Goal: Complete application form

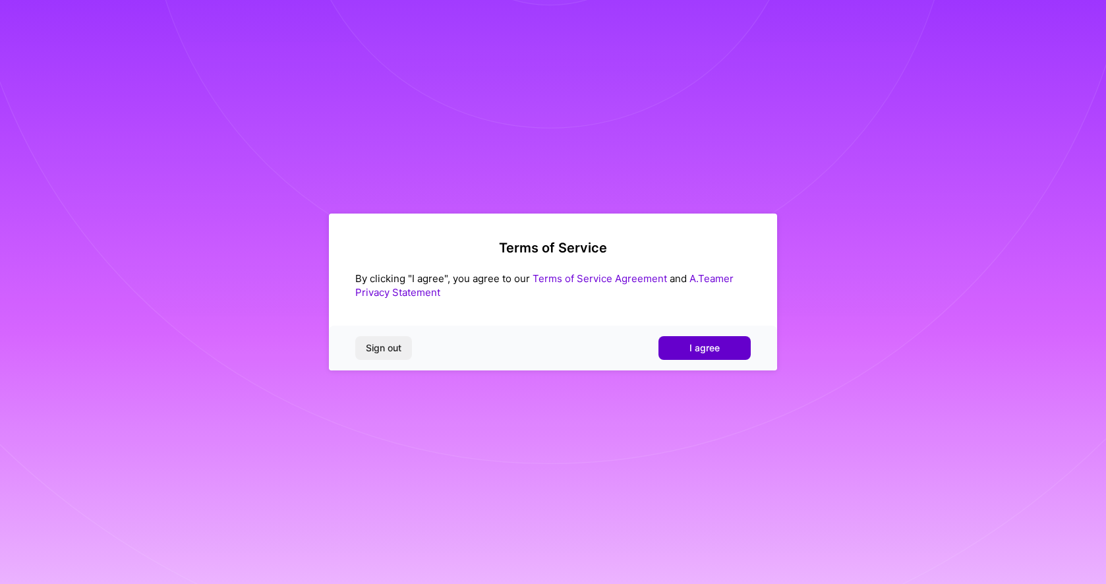
click at [709, 347] on span "I agree" at bounding box center [704, 347] width 30 height 13
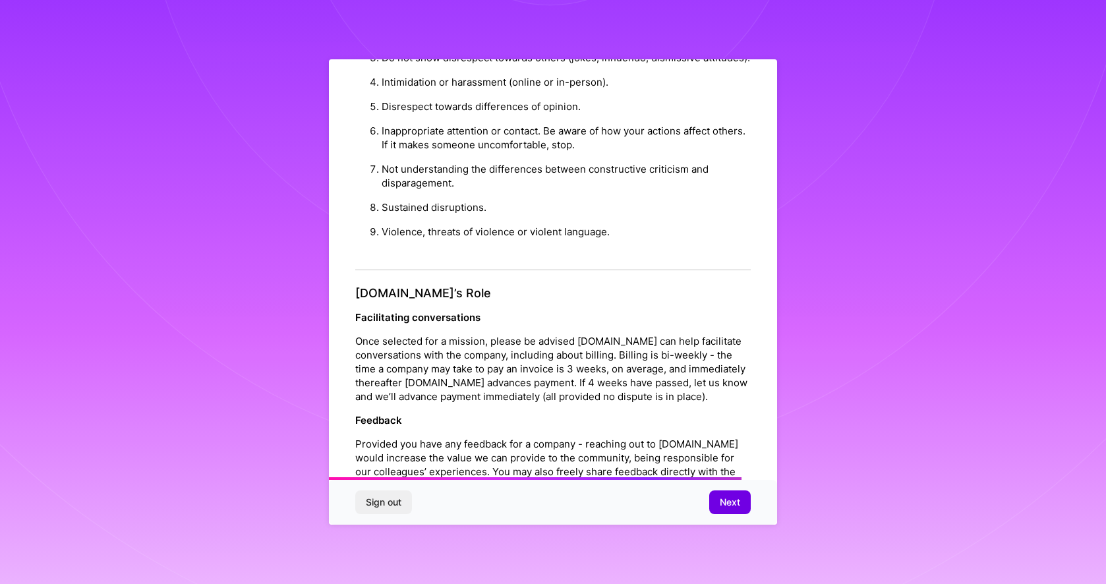
scroll to position [1348, 0]
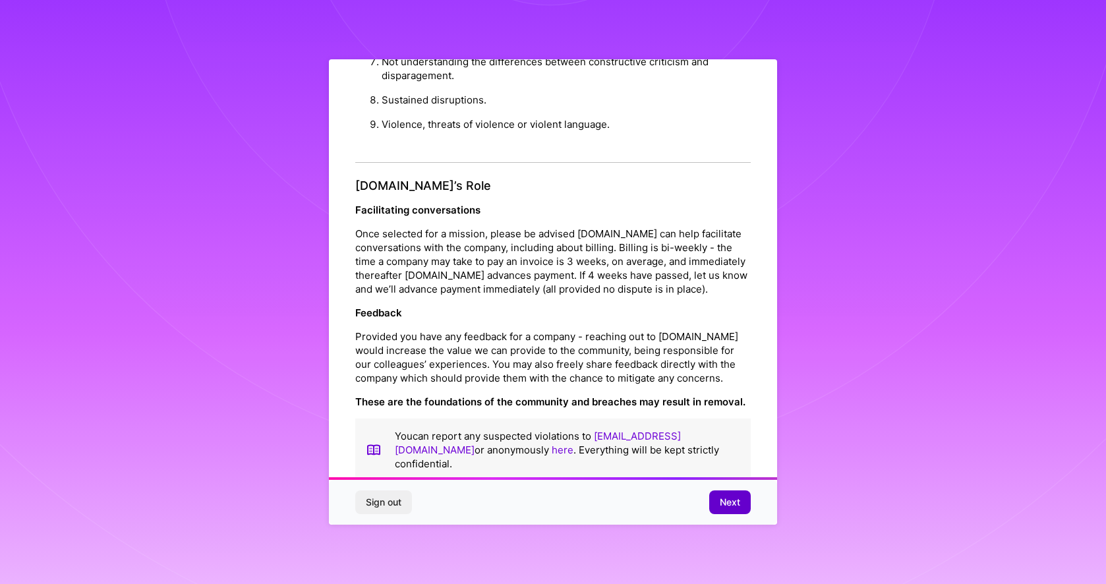
click at [736, 501] on span "Next" at bounding box center [730, 502] width 20 height 13
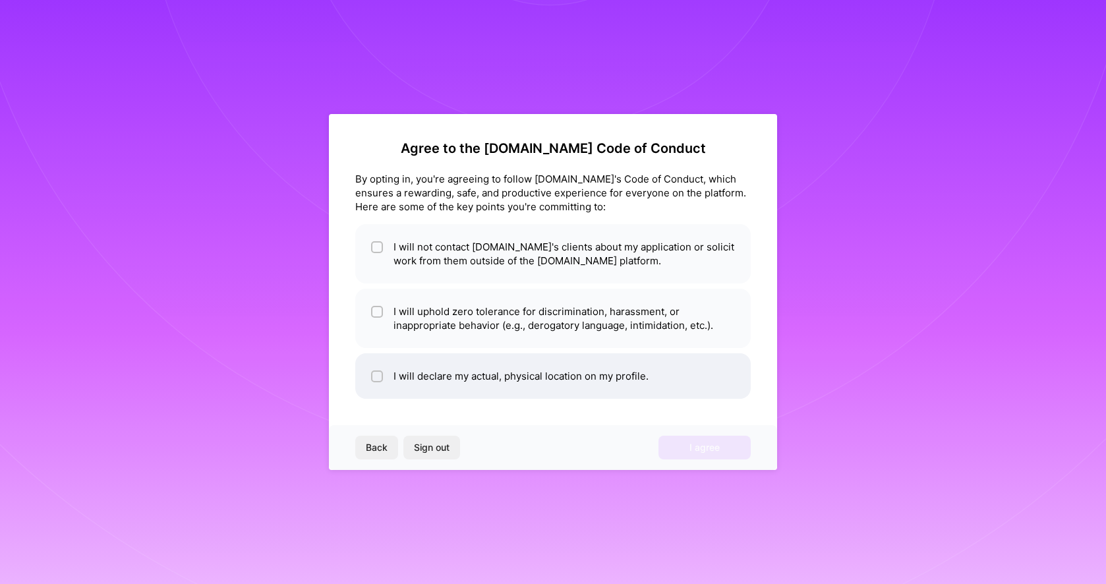
click at [488, 378] on li "I will declare my actual, physical location on my profile." at bounding box center [552, 375] width 395 height 45
checkbox input "true"
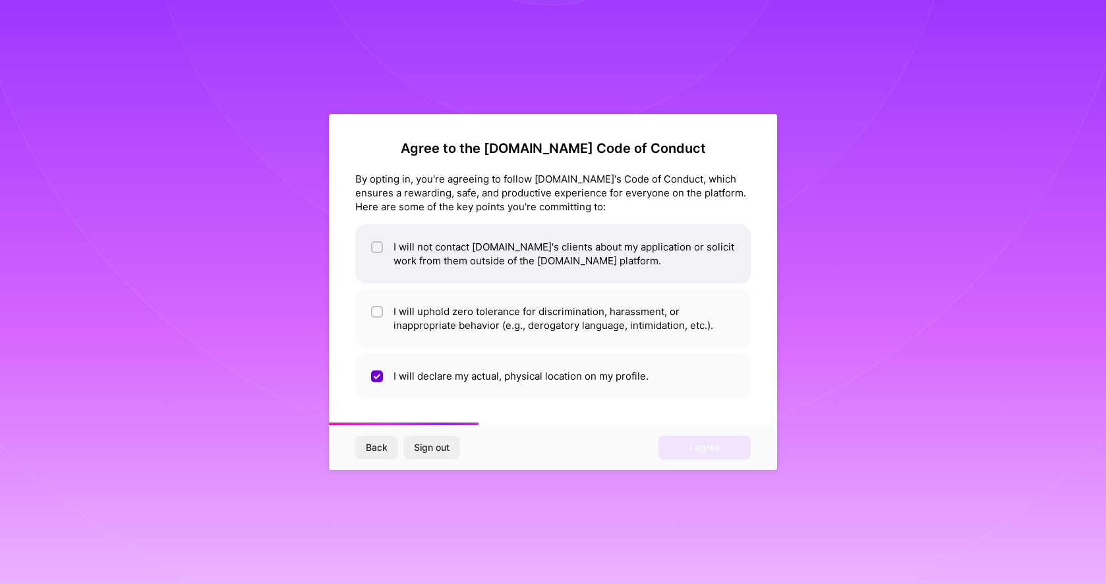
click at [444, 266] on li "I will not contact [DOMAIN_NAME]'s clients about my application or solicit work…" at bounding box center [552, 253] width 395 height 59
checkbox input "true"
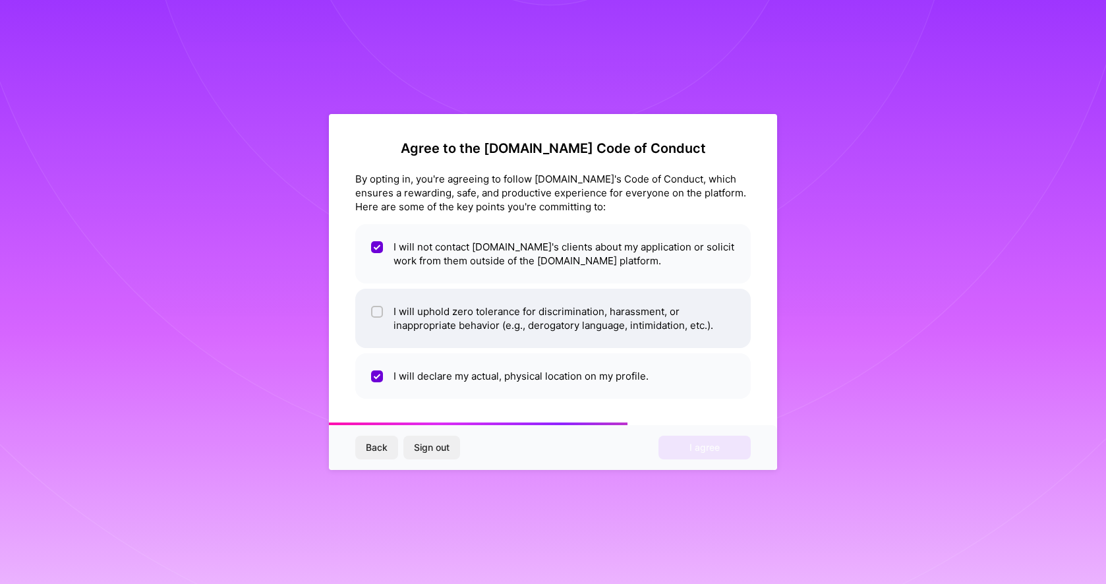
click at [448, 303] on li "I will uphold zero tolerance for discrimination, harassment, or inappropriate b…" at bounding box center [552, 318] width 395 height 59
checkbox input "true"
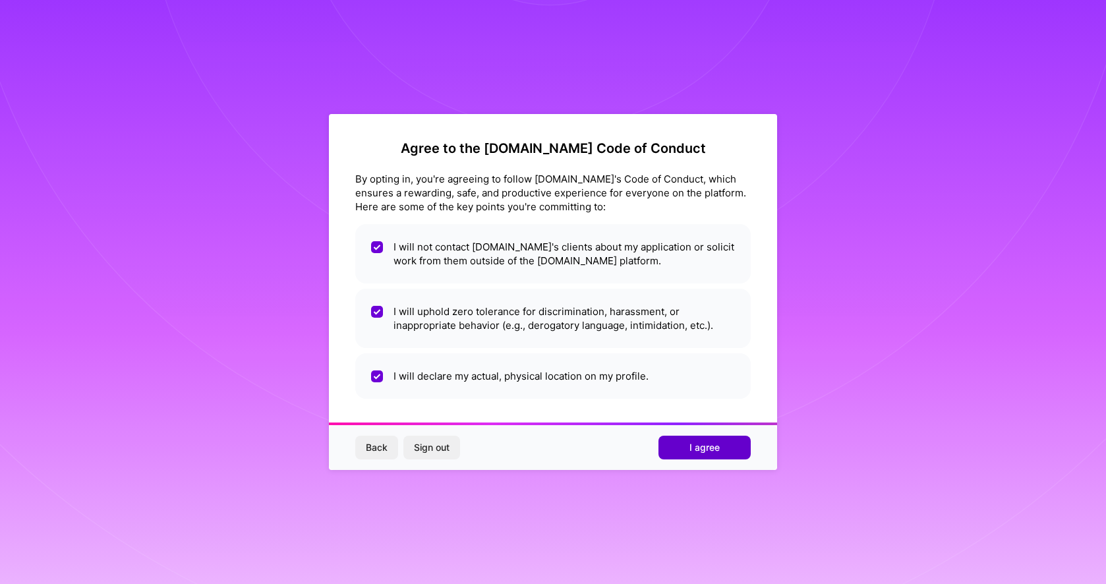
click at [686, 439] on button "I agree" at bounding box center [704, 448] width 92 height 24
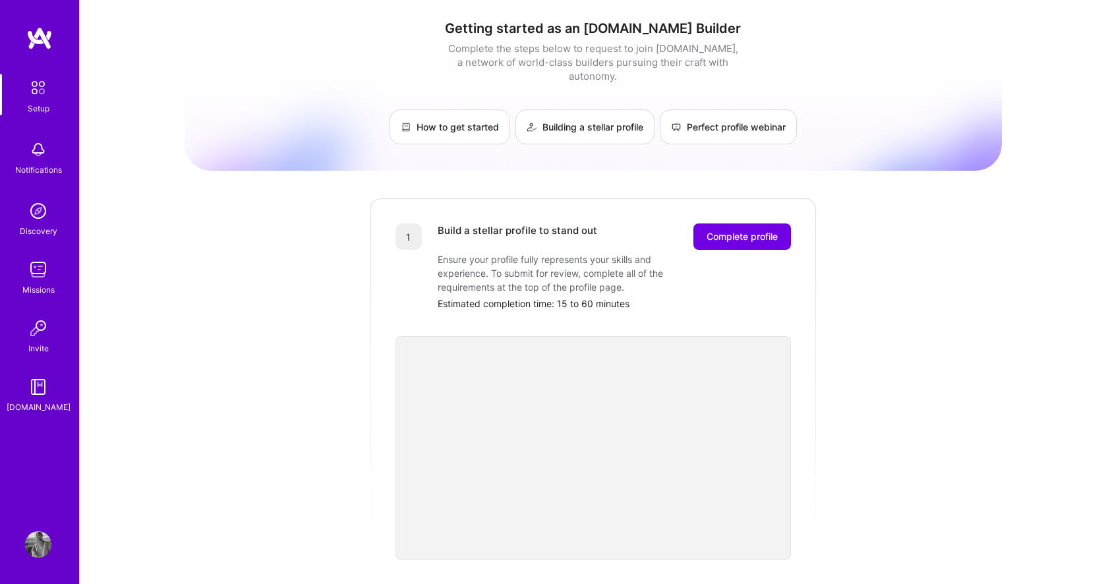
click at [619, 25] on h1 "Getting started as an [DOMAIN_NAME] Builder" at bounding box center [593, 28] width 817 height 16
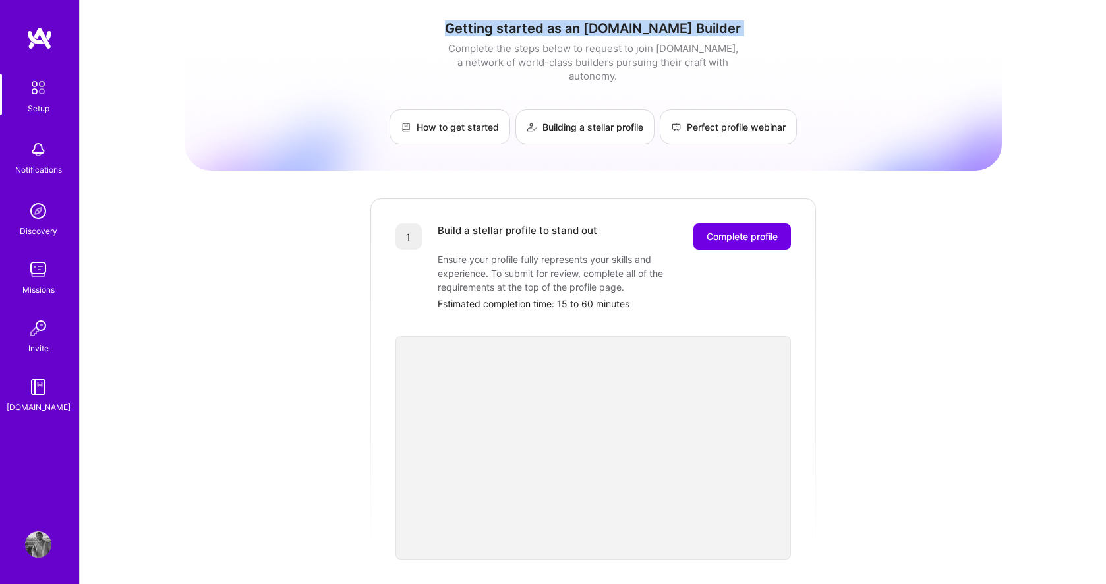
click at [619, 25] on h1 "Getting started as an [DOMAIN_NAME] Builder" at bounding box center [593, 28] width 817 height 16
